Goal: Check status: Check status

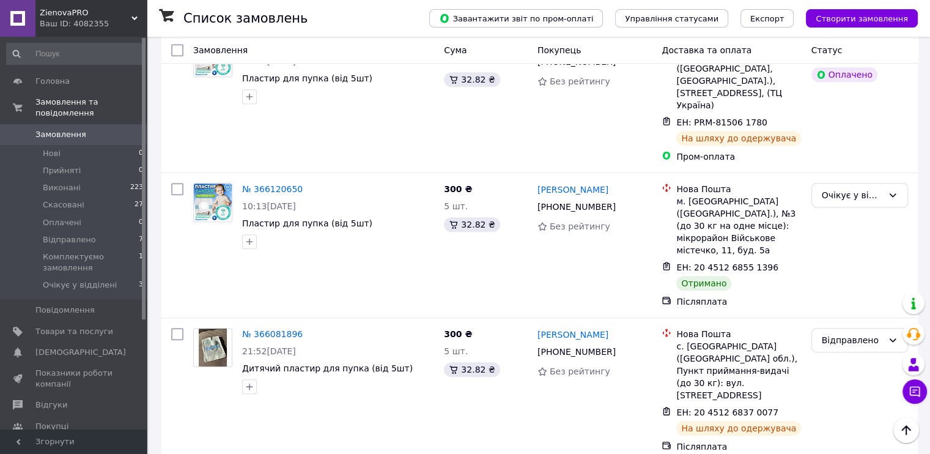
scroll to position [612, 0]
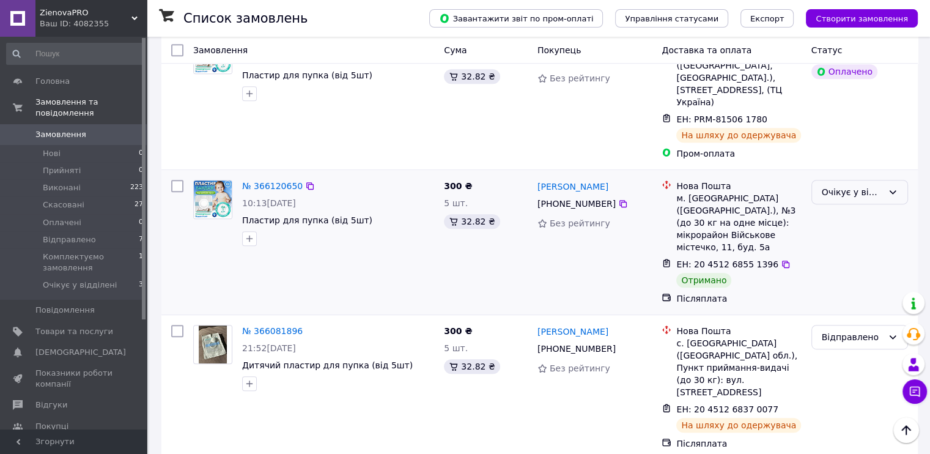
click at [843, 185] on div "Очікує у відділені" at bounding box center [852, 191] width 61 height 13
click at [842, 183] on li "Виконано" at bounding box center [859, 182] width 95 height 22
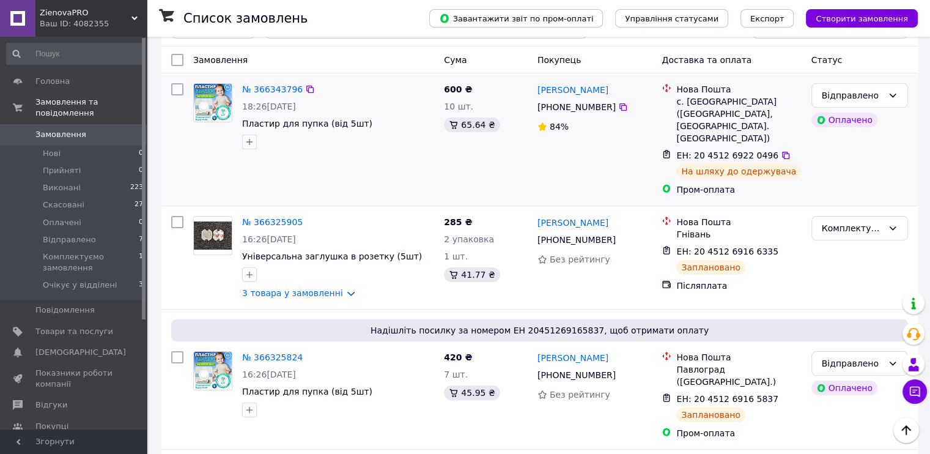
scroll to position [0, 0]
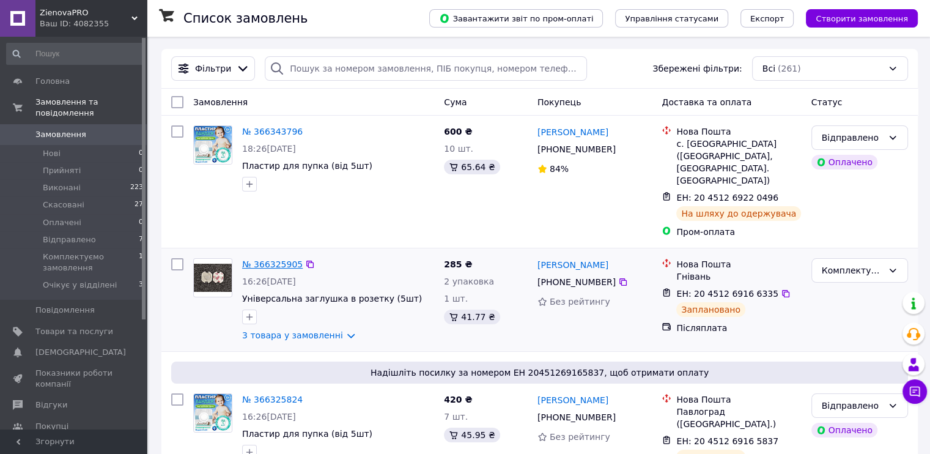
click at [277, 259] on link "№ 366325905" at bounding box center [272, 264] width 61 height 10
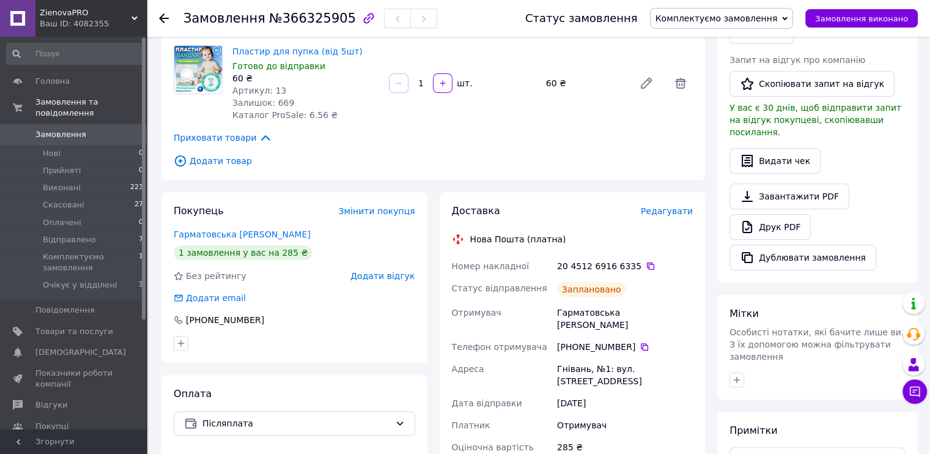
scroll to position [306, 0]
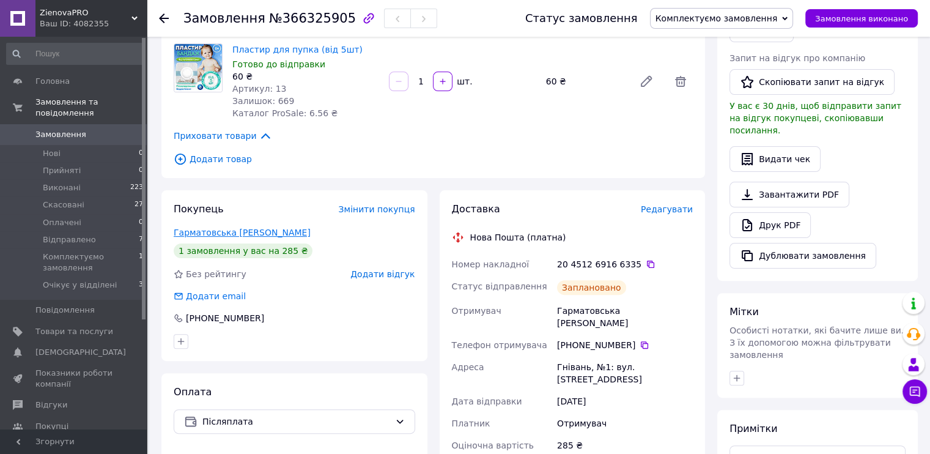
click at [216, 234] on link "Гарматовська [PERSON_NAME]" at bounding box center [242, 233] width 137 height 10
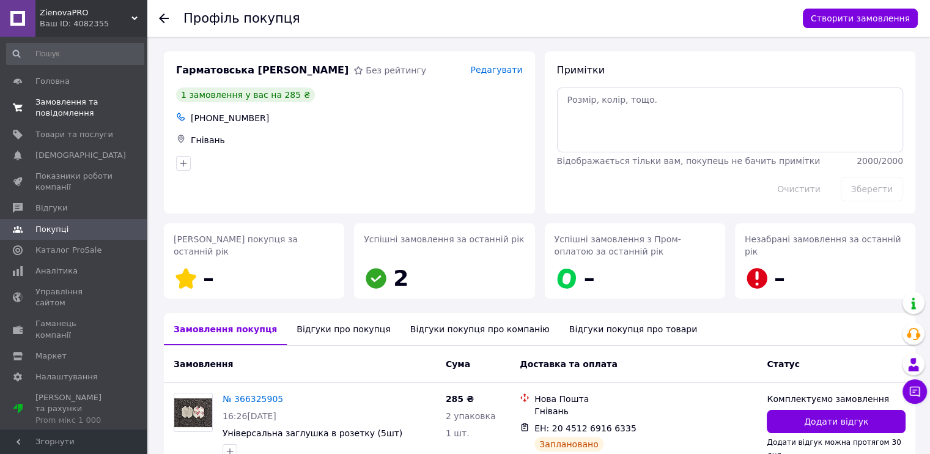
click at [51, 103] on span "Замовлення та повідомлення" at bounding box center [74, 108] width 78 height 22
